Goal: Information Seeking & Learning: Find specific fact

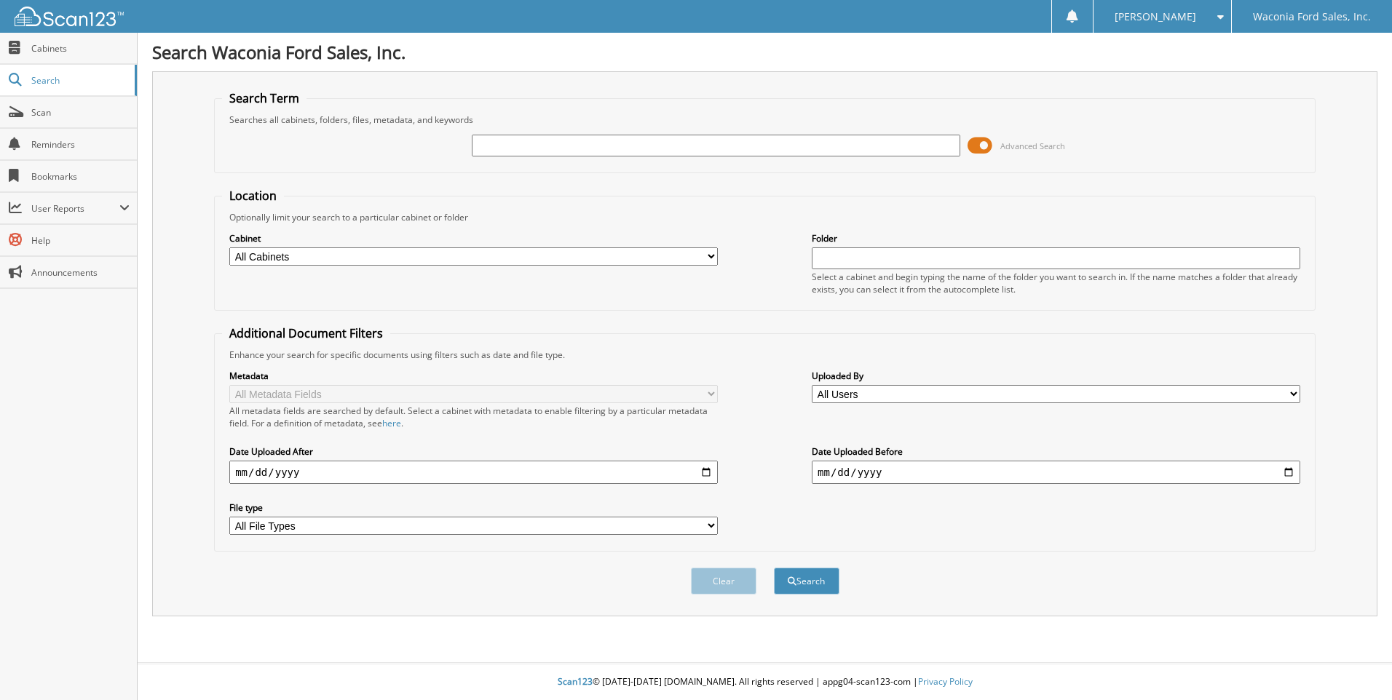
click at [521, 150] on input "text" at bounding box center [716, 146] width 488 height 22
type input "7G207A"
click at [774, 568] on button "Search" at bounding box center [807, 581] width 66 height 27
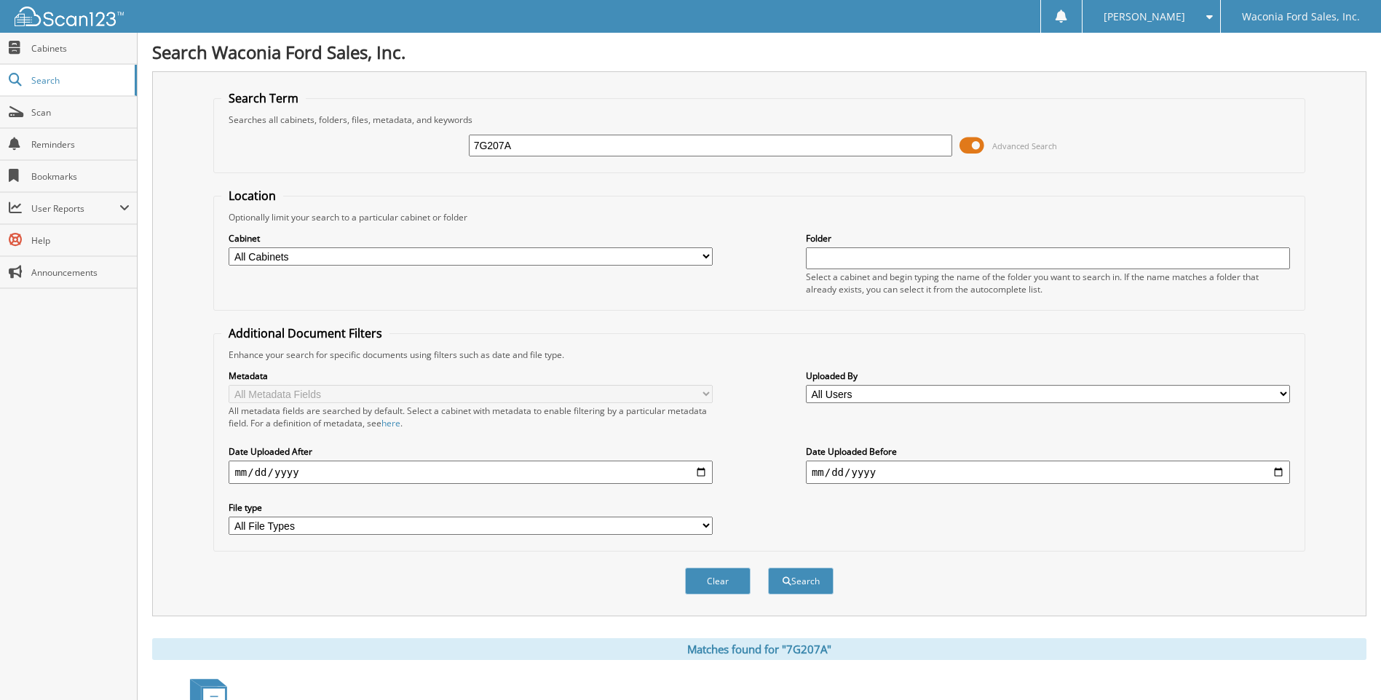
click at [524, 137] on input "7G207A" at bounding box center [711, 146] width 484 height 22
drag, startPoint x: 518, startPoint y: 144, endPoint x: 367, endPoint y: 138, distance: 151.5
click at [367, 138] on div "7G207A Advanced Search" at bounding box center [758, 145] width 1075 height 39
type input "7G114B"
click at [768, 568] on button "Search" at bounding box center [801, 581] width 66 height 27
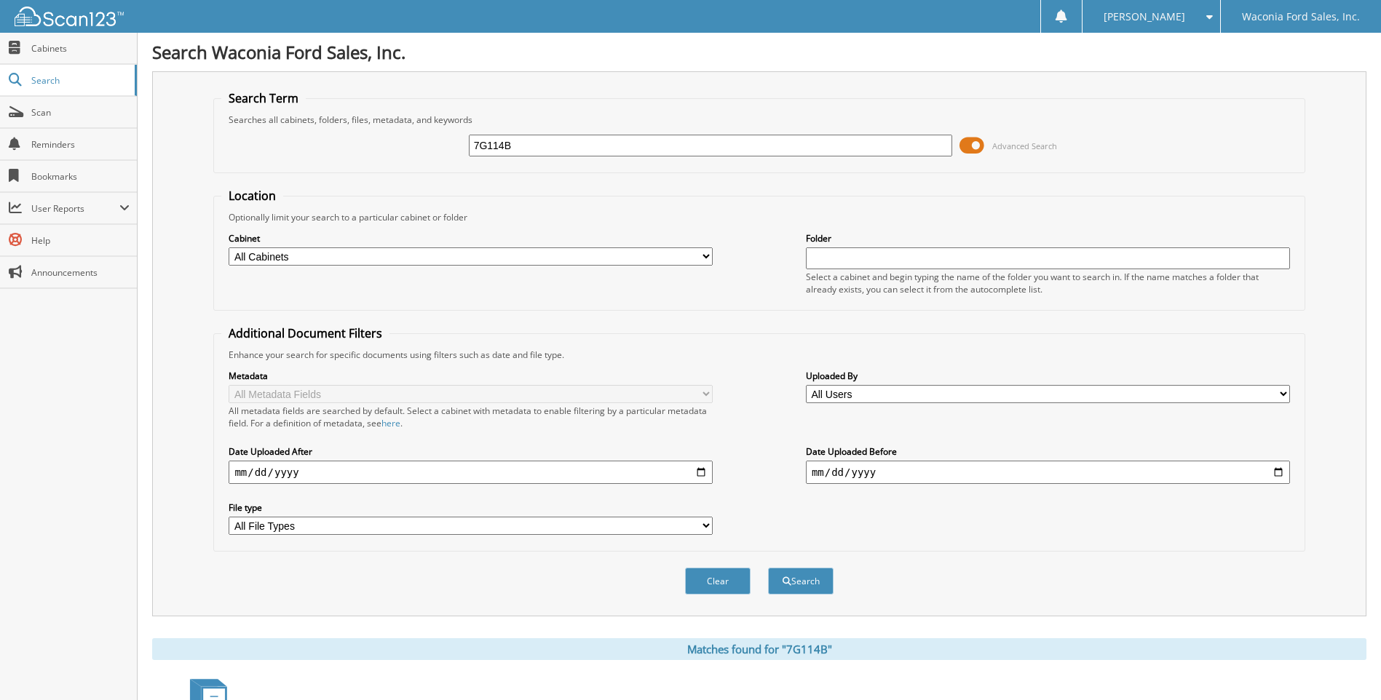
drag, startPoint x: 540, startPoint y: 148, endPoint x: 387, endPoint y: 149, distance: 152.9
click at [387, 149] on div "7G114B Advanced Search" at bounding box center [758, 145] width 1075 height 39
type input "7G166"
click at [768, 568] on button "Search" at bounding box center [801, 581] width 66 height 27
drag, startPoint x: 512, startPoint y: 145, endPoint x: 304, endPoint y: 106, distance: 211.8
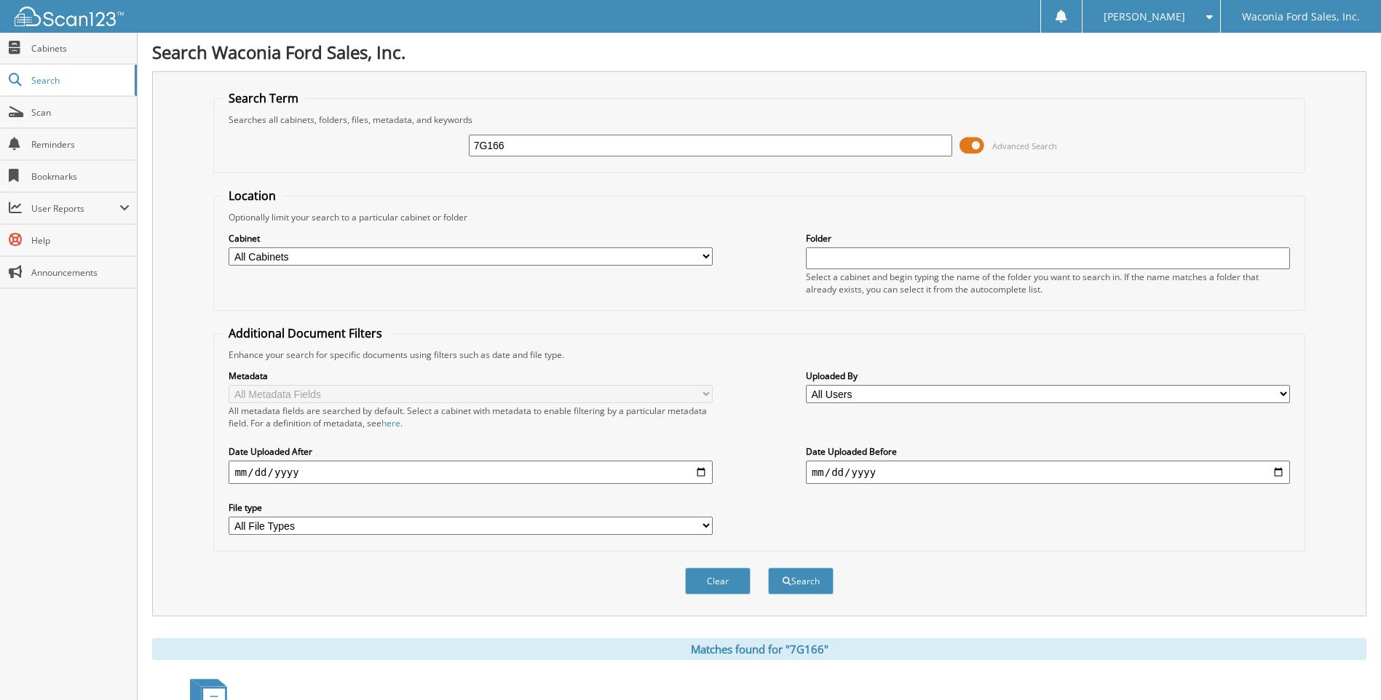
click at [304, 106] on fieldset "Search Term Searches all cabinets, folders, files, metadata, and keywords 7G166…" at bounding box center [758, 131] width 1091 height 83
type input "7G236"
click at [768, 568] on button "Search" at bounding box center [801, 581] width 66 height 27
drag, startPoint x: 513, startPoint y: 144, endPoint x: 337, endPoint y: 126, distance: 176.4
click at [337, 126] on div "7G236 Advanced Search" at bounding box center [758, 145] width 1075 height 39
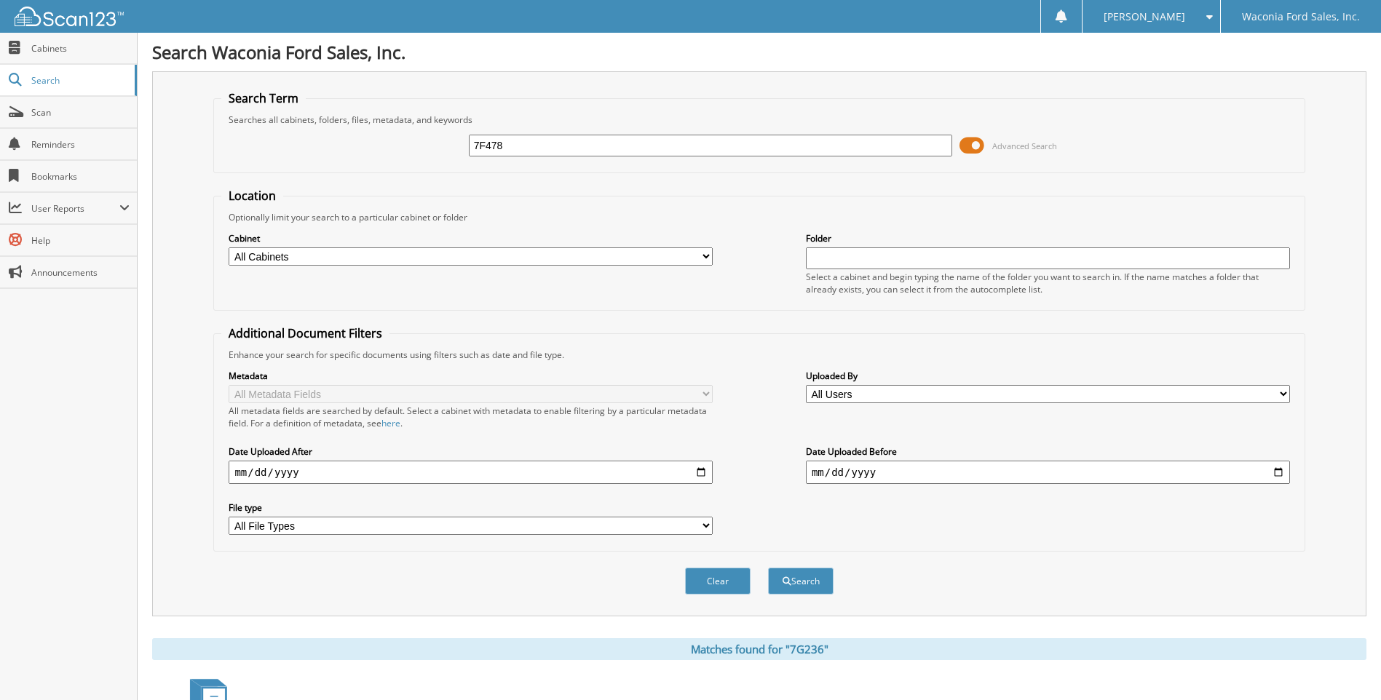
type input "7F478"
click at [768, 568] on button "Search" at bounding box center [801, 581] width 66 height 27
drag, startPoint x: 518, startPoint y: 150, endPoint x: 320, endPoint y: 121, distance: 200.9
click at [320, 121] on fieldset "Search Term Searches all cabinets, folders, files, metadata, and keywords 7F478…" at bounding box center [758, 131] width 1091 height 83
type input "7F423"
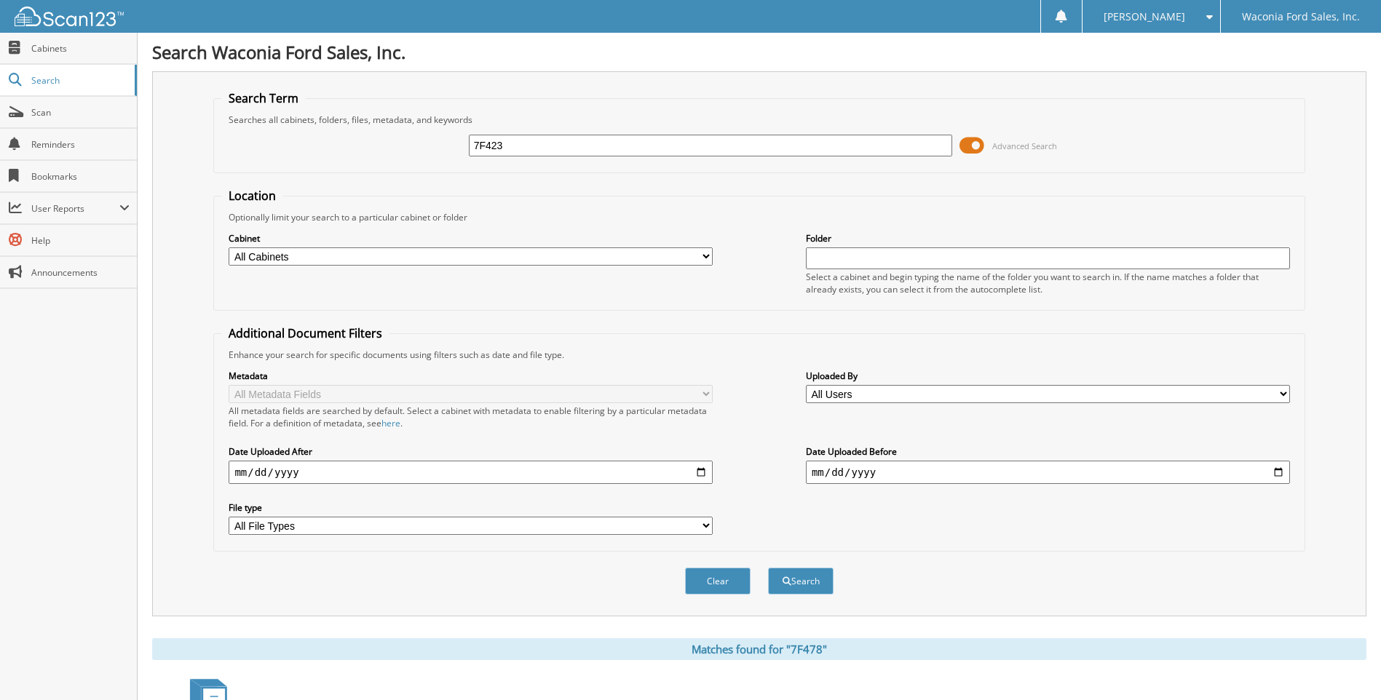
click at [768, 568] on button "Search" at bounding box center [801, 581] width 66 height 27
drag, startPoint x: 510, startPoint y: 145, endPoint x: 284, endPoint y: 129, distance: 227.0
click at [284, 129] on div "7F423 Advanced Search" at bounding box center [758, 145] width 1075 height 39
type input "7G189"
click at [768, 568] on button "Search" at bounding box center [801, 581] width 66 height 27
